Goal: Find specific page/section: Find specific page/section

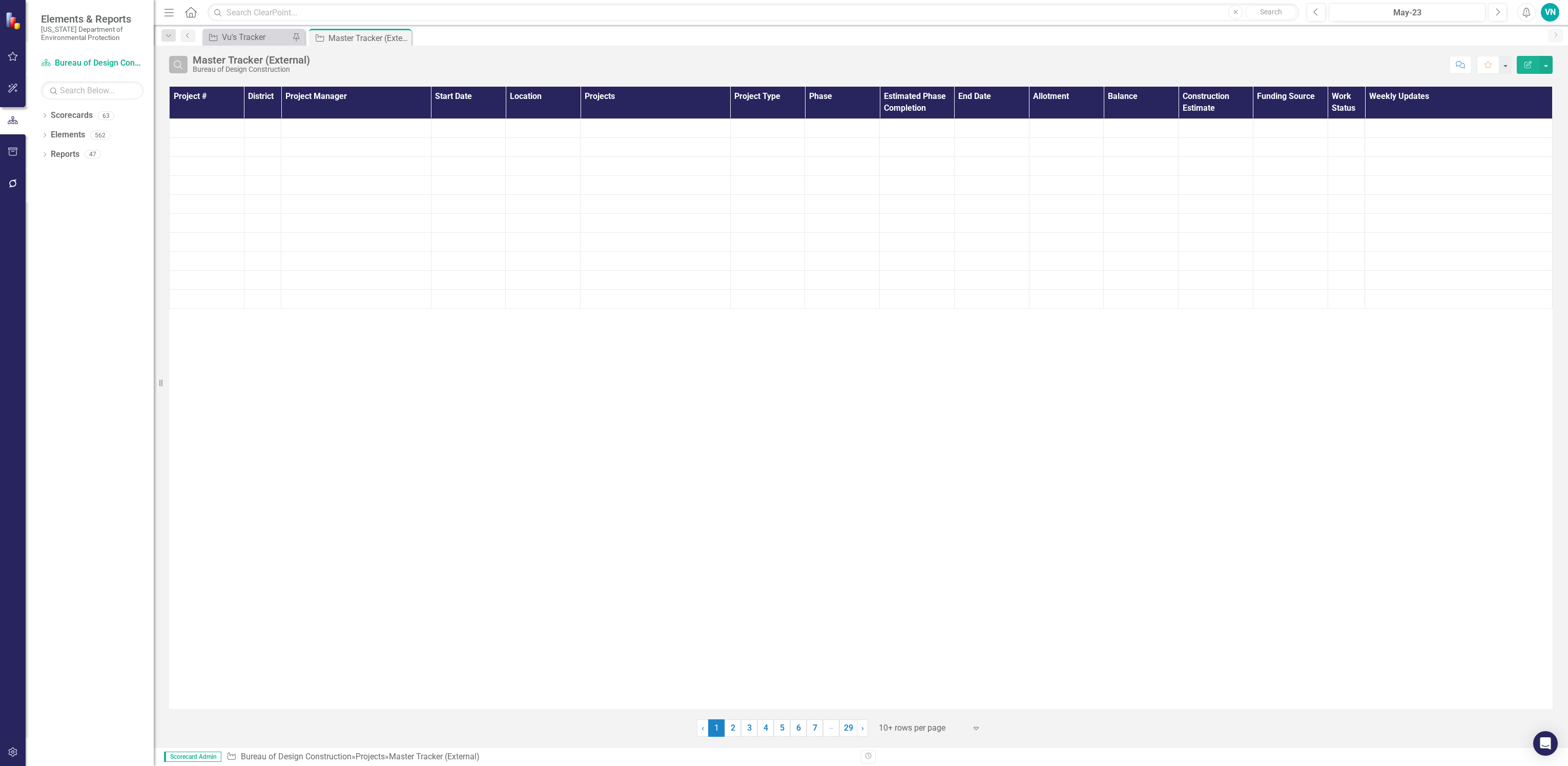
click at [176, 60] on icon "Search" at bounding box center [178, 64] width 12 height 9
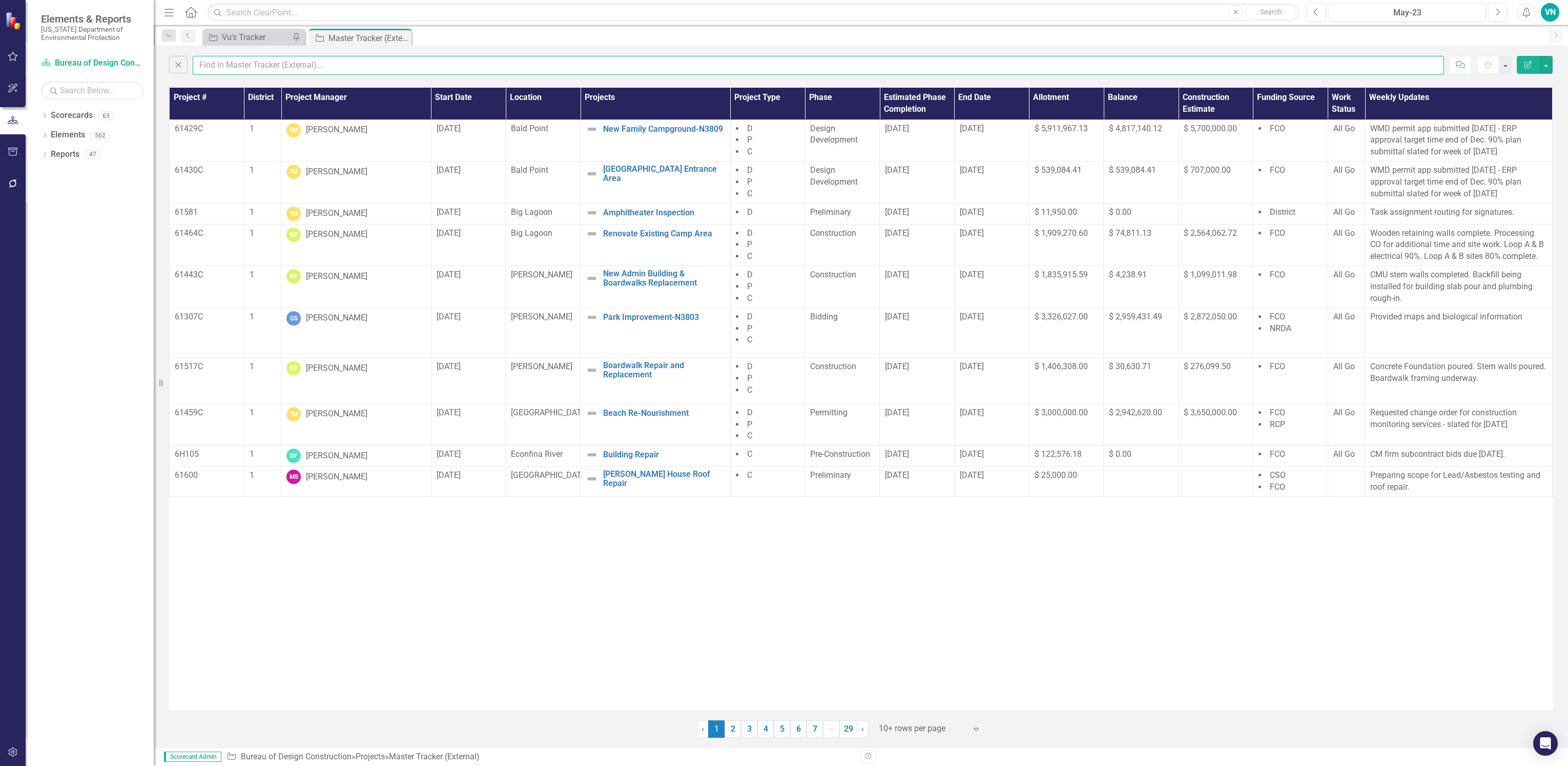
click at [220, 73] on input "text" at bounding box center [819, 65] width 1251 height 19
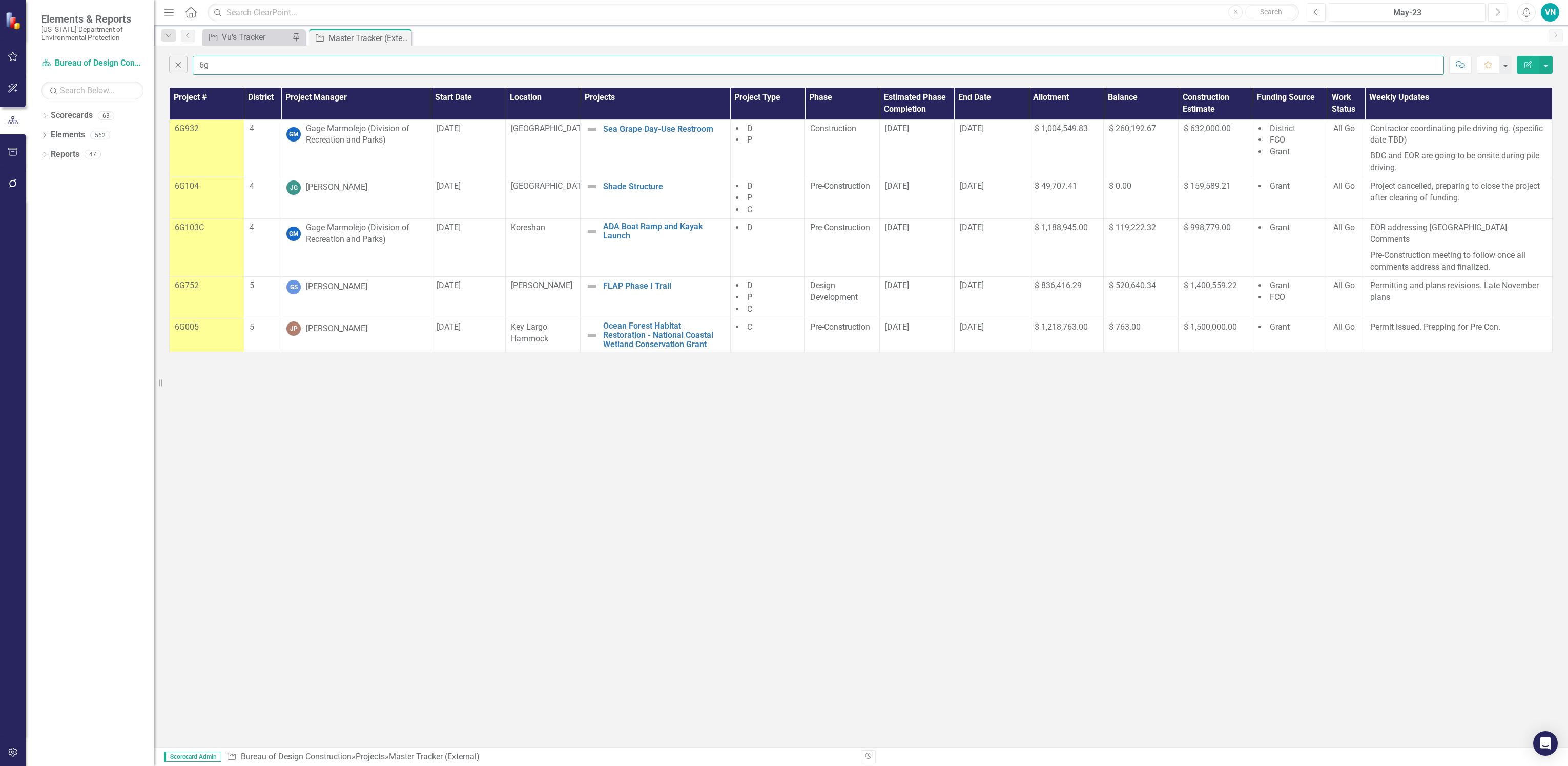
click at [466, 61] on input "6g" at bounding box center [819, 65] width 1251 height 19
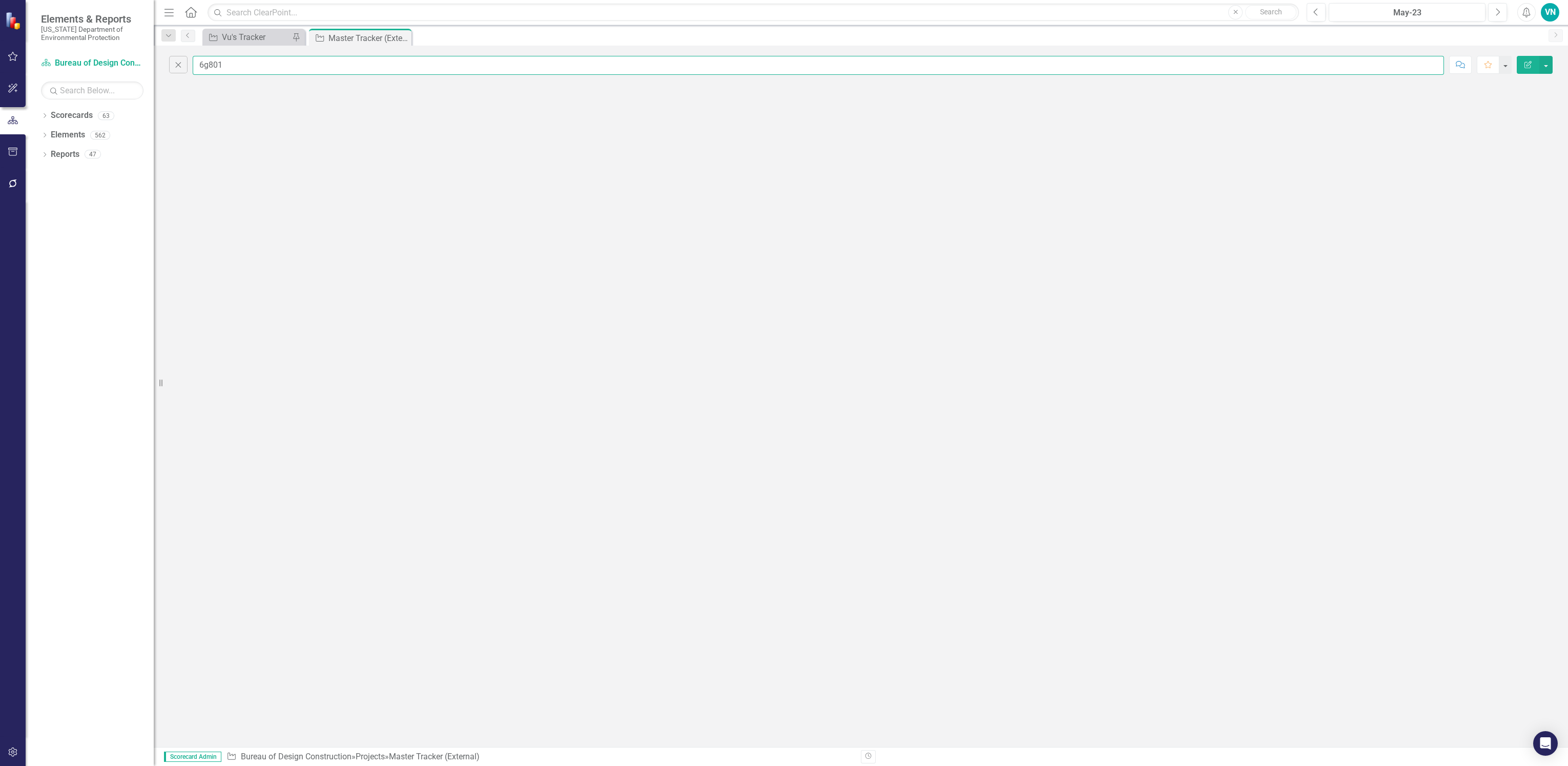
click at [279, 63] on input "6g801" at bounding box center [819, 65] width 1251 height 19
drag, startPoint x: 205, startPoint y: 66, endPoint x: 136, endPoint y: 68, distance: 69.0
click at [136, 68] on div "Elements & Reports [US_STATE] Department of Environmental Protection Scorecard …" at bounding box center [784, 383] width 1568 height 766
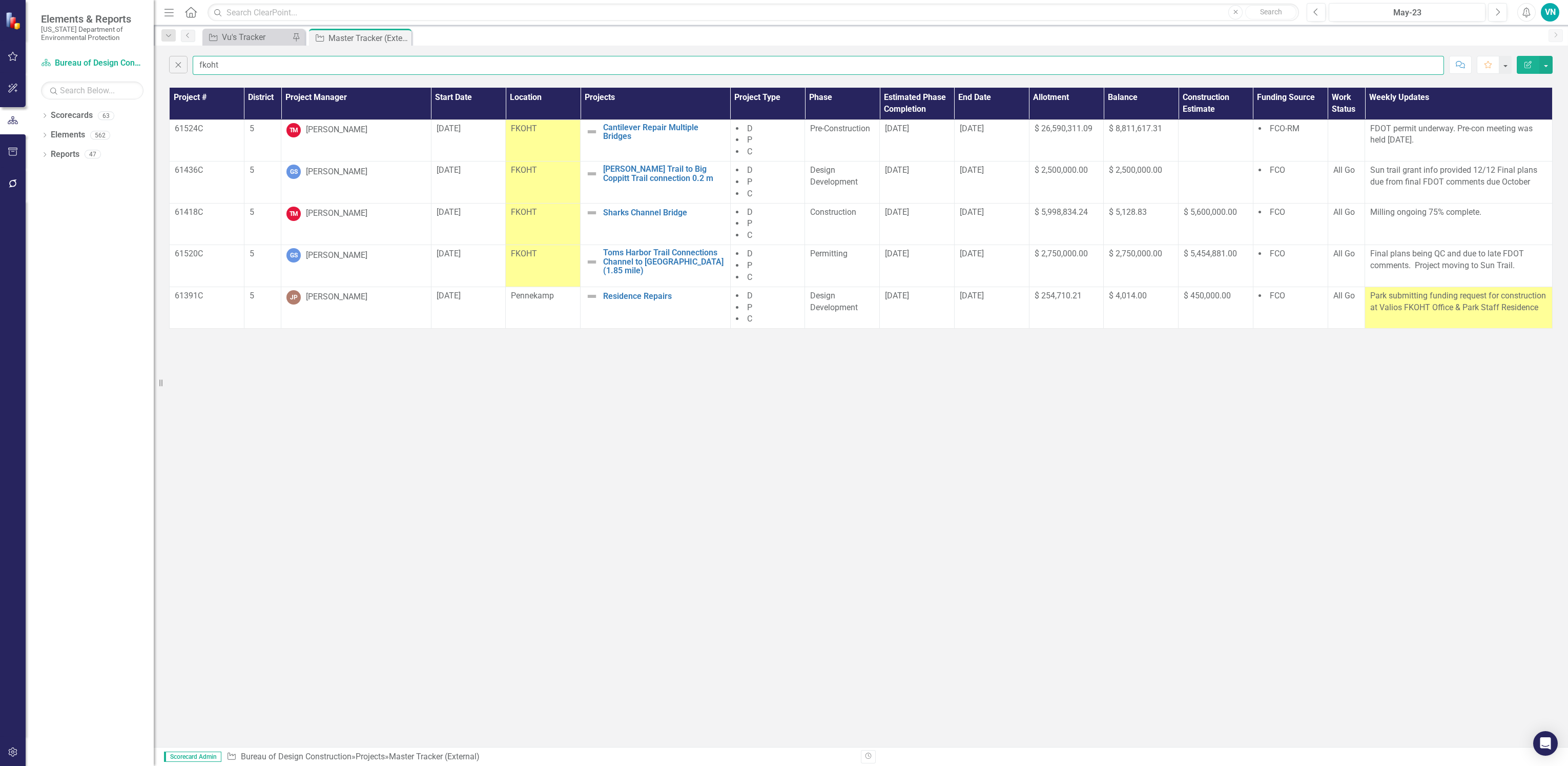
drag, startPoint x: 161, startPoint y: 78, endPoint x: 104, endPoint y: 83, distance: 57.2
click at [104, 83] on div "Elements & Reports [US_STATE] Department of Environmental Protection Scorecard …" at bounding box center [784, 383] width 1568 height 766
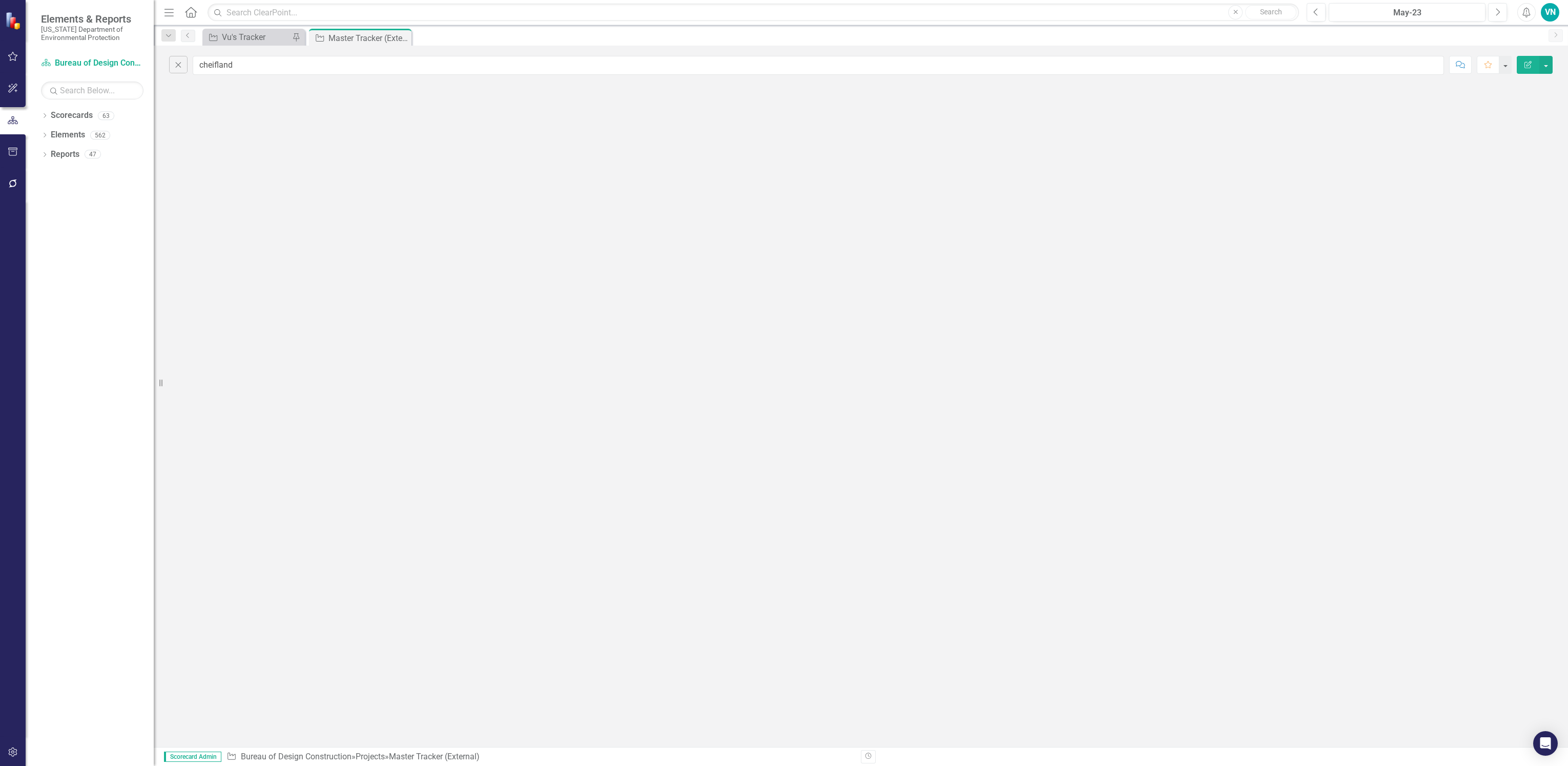
click at [330, 58] on div "Close cheifland Comment Favorite Edit Report" at bounding box center [861, 63] width 1414 height 34
drag, startPoint x: 238, startPoint y: 71, endPoint x: 128, endPoint y: 69, distance: 110.0
click at [128, 69] on div "Elements & Reports [US_STATE] Department of Environmental Protection Scorecard …" at bounding box center [784, 383] width 1568 height 766
paste input "Chie"
type input "Chiefland"
